Goal: Transaction & Acquisition: Purchase product/service

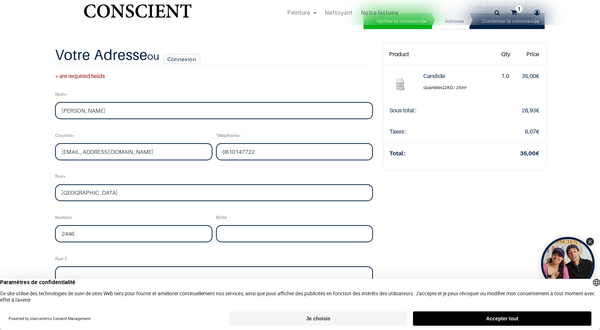
select select "75"
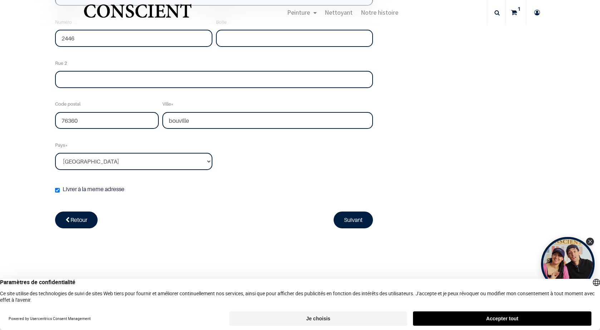
scroll to position [179, 0]
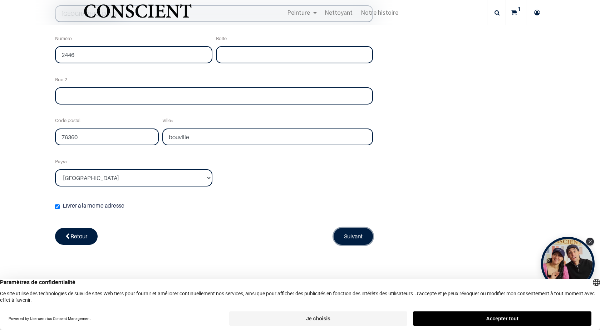
click at [334, 232] on link "Suivant" at bounding box center [353, 236] width 39 height 16
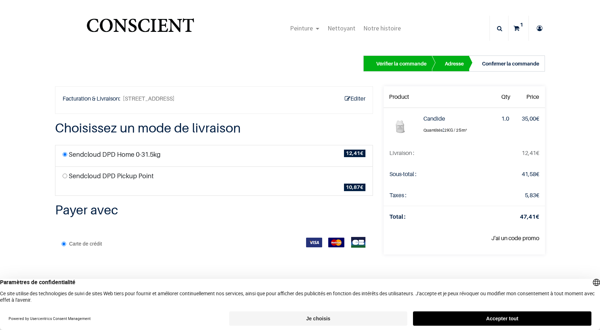
click at [90, 175] on label "Sendcloud DPD Pickup Point" at bounding box center [111, 176] width 85 height 10
radio input "true"
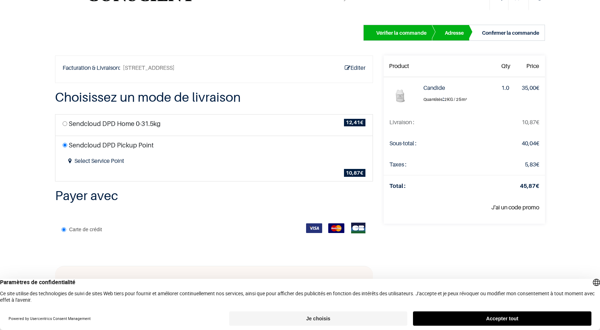
scroll to position [72, 0]
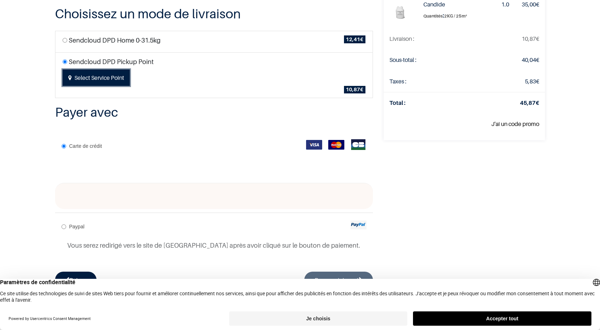
click at [80, 81] on button "Select Service Point" at bounding box center [96, 77] width 67 height 16
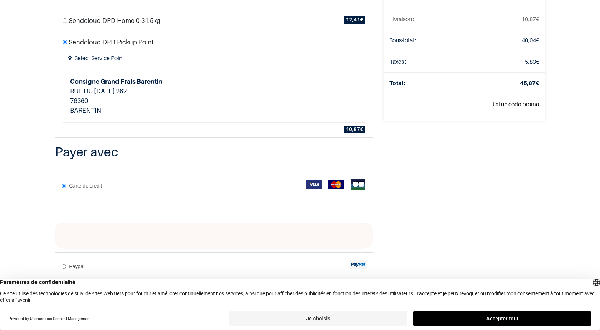
scroll to position [94, 0]
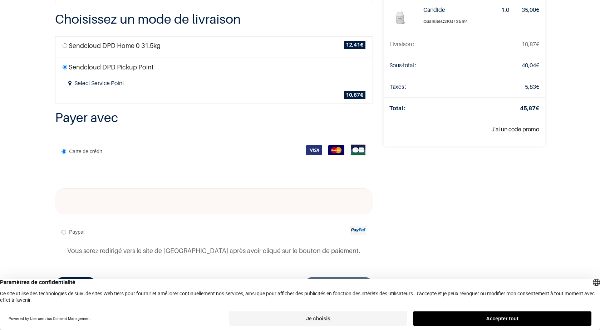
scroll to position [94, 0]
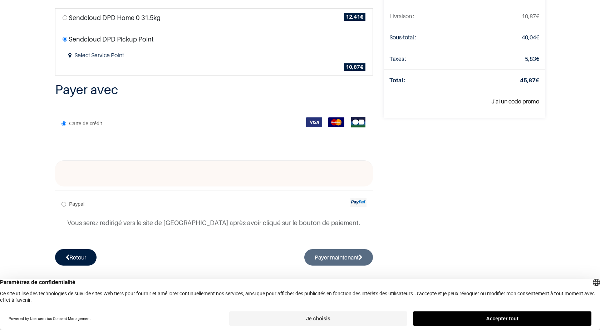
click at [336, 177] on div at bounding box center [214, 173] width 318 height 26
click at [195, 179] on div at bounding box center [214, 173] width 318 height 26
click at [538, 321] on button "Accepter tout" at bounding box center [502, 318] width 178 height 14
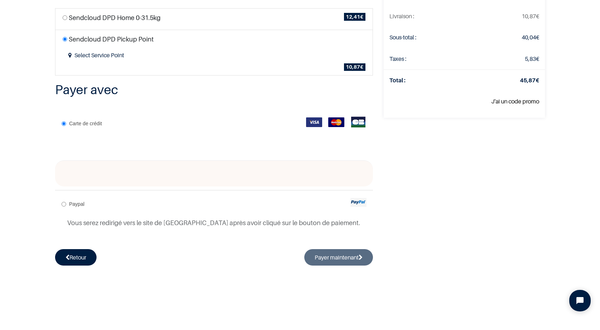
click at [307, 122] on img at bounding box center [314, 122] width 16 height 10
click at [447, 182] on div "Votre commande: 45,87 € Product Qty Price Candide Quantités :" at bounding box center [464, 108] width 172 height 316
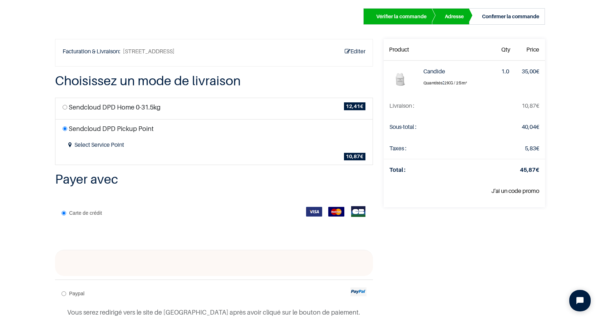
scroll to position [0, 0]
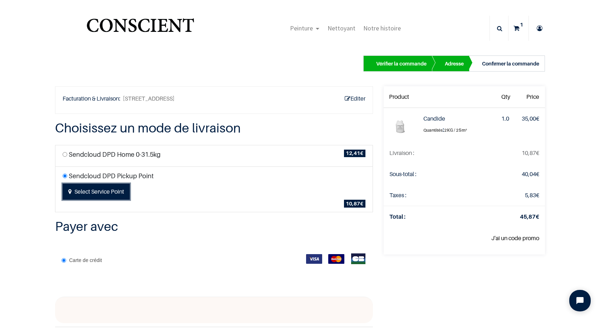
click at [83, 193] on button "Select Service Point" at bounding box center [96, 191] width 67 height 16
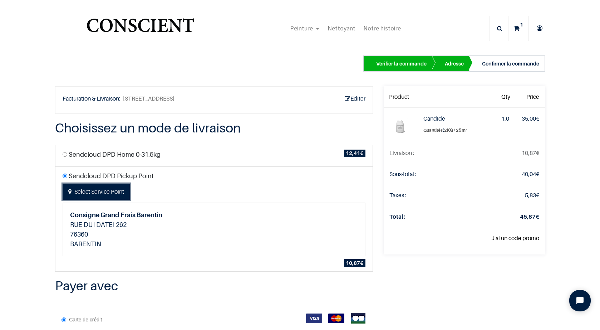
click at [94, 192] on button "Select Service Point" at bounding box center [96, 191] width 67 height 16
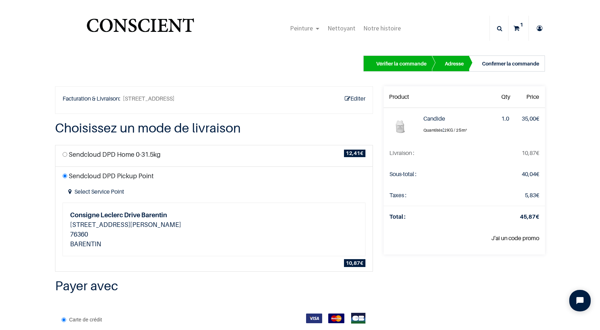
scroll to position [94, 0]
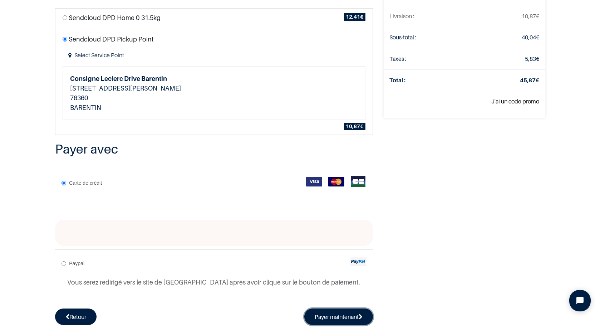
click at [328, 316] on button "Payer maintenant" at bounding box center [338, 316] width 69 height 16
radio input "true"
